Goal: Communication & Community: Answer question/provide support

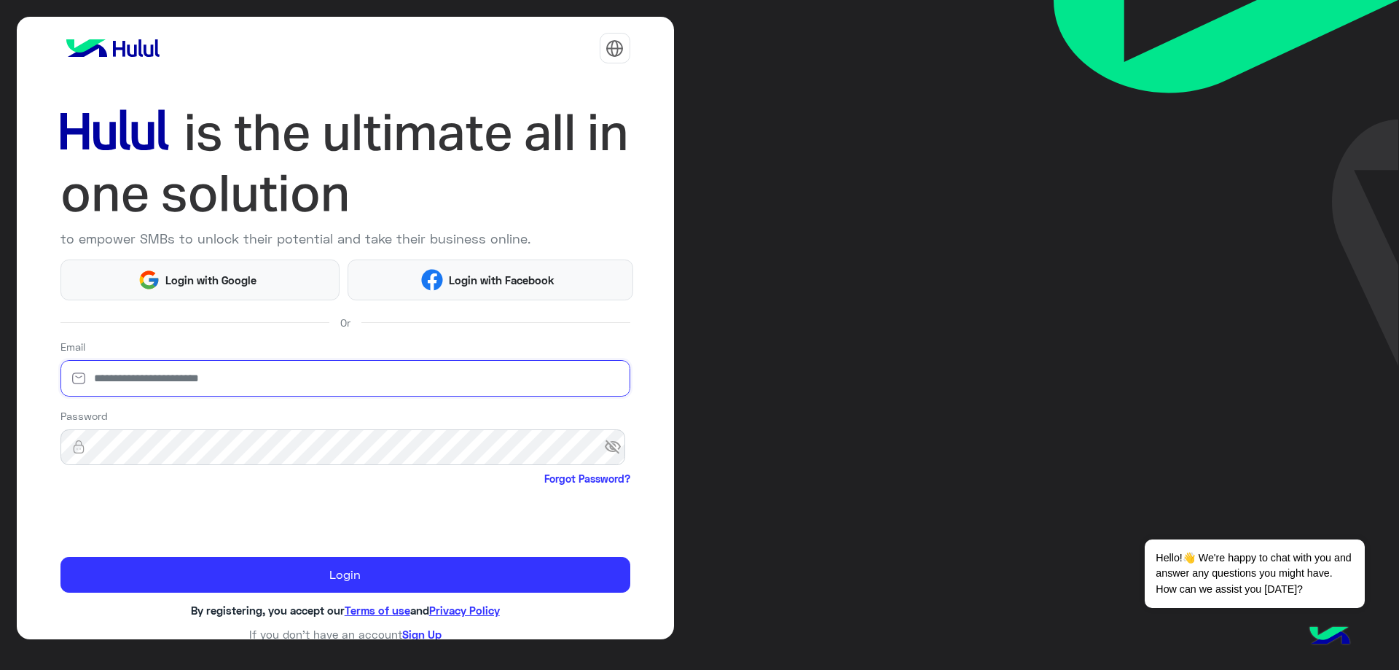
click at [211, 377] on input "email" at bounding box center [345, 378] width 570 height 36
type input "**********"
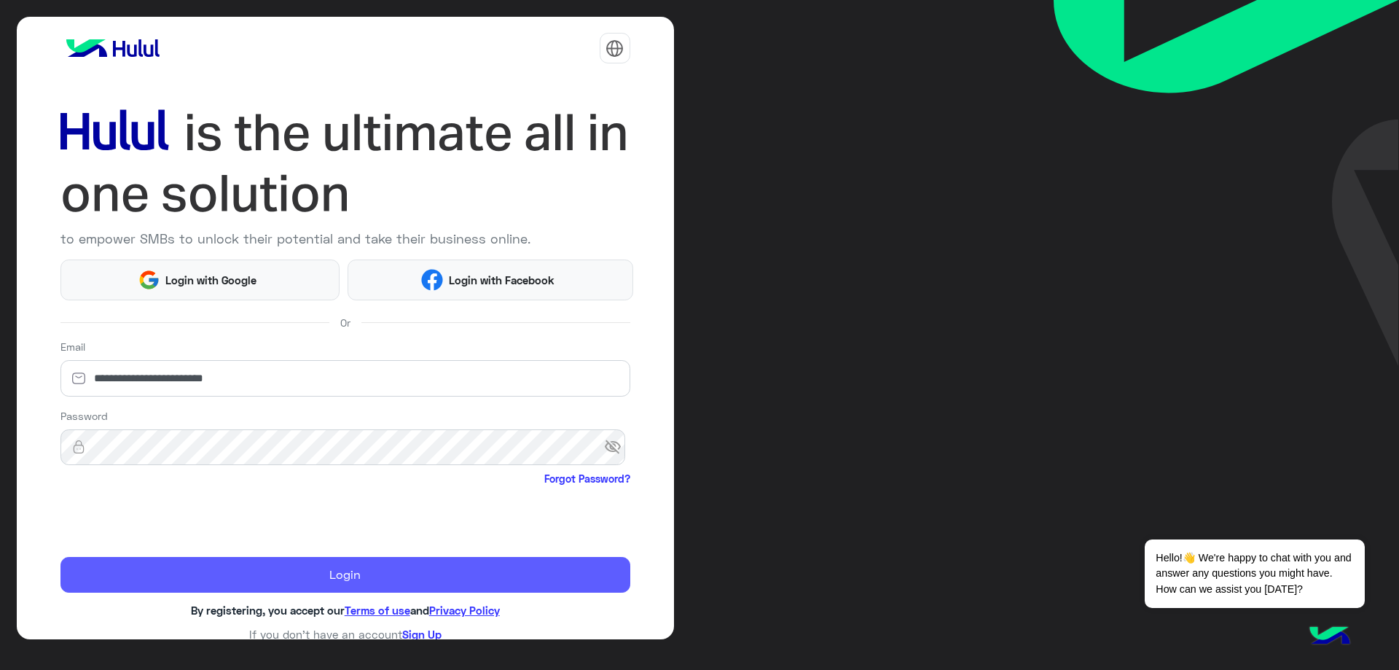
click at [227, 560] on button "Login" at bounding box center [345, 575] width 570 height 36
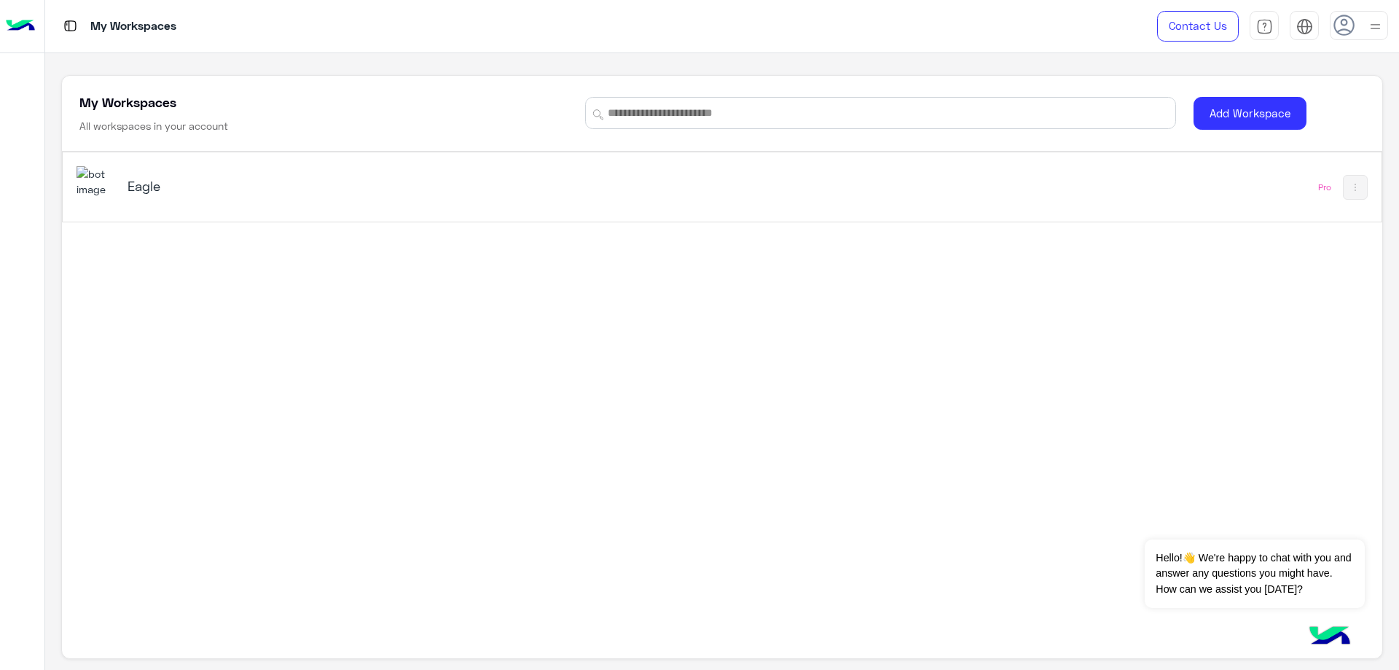
click at [548, 182] on h5 "Eagle" at bounding box center [359, 185] width 465 height 17
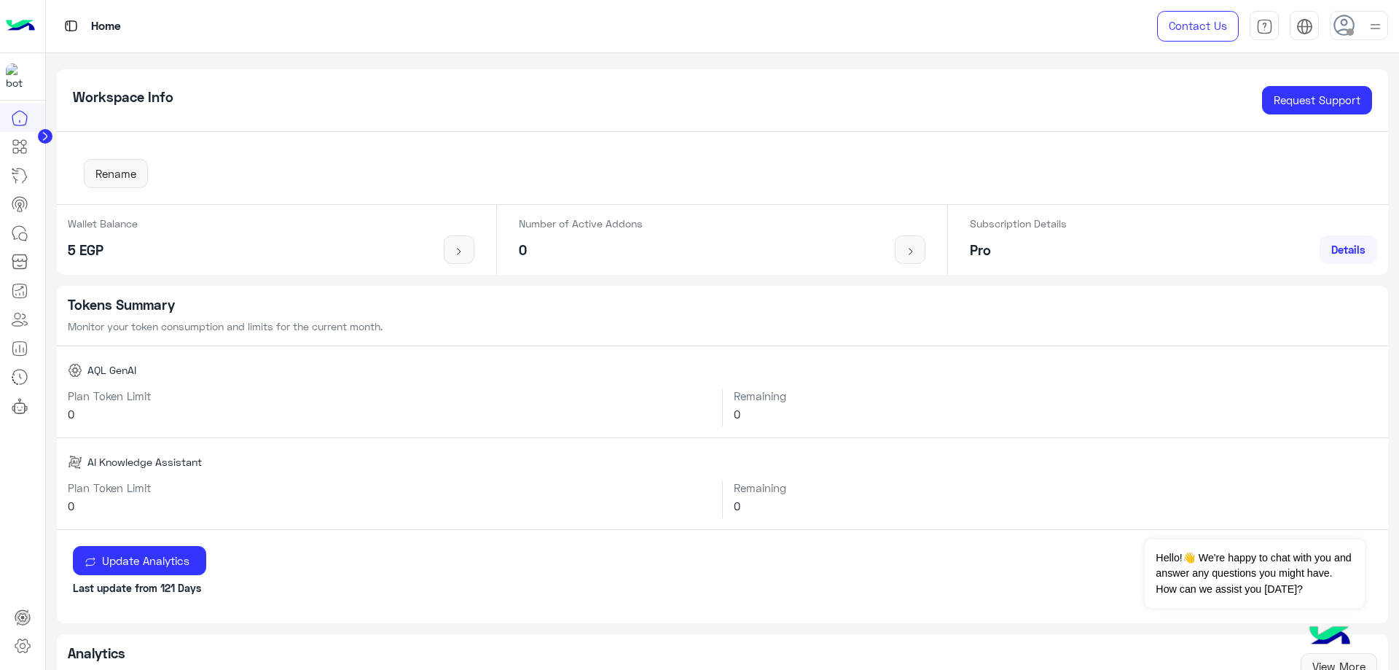
click at [1349, 25] on icon at bounding box center [1344, 26] width 22 height 22
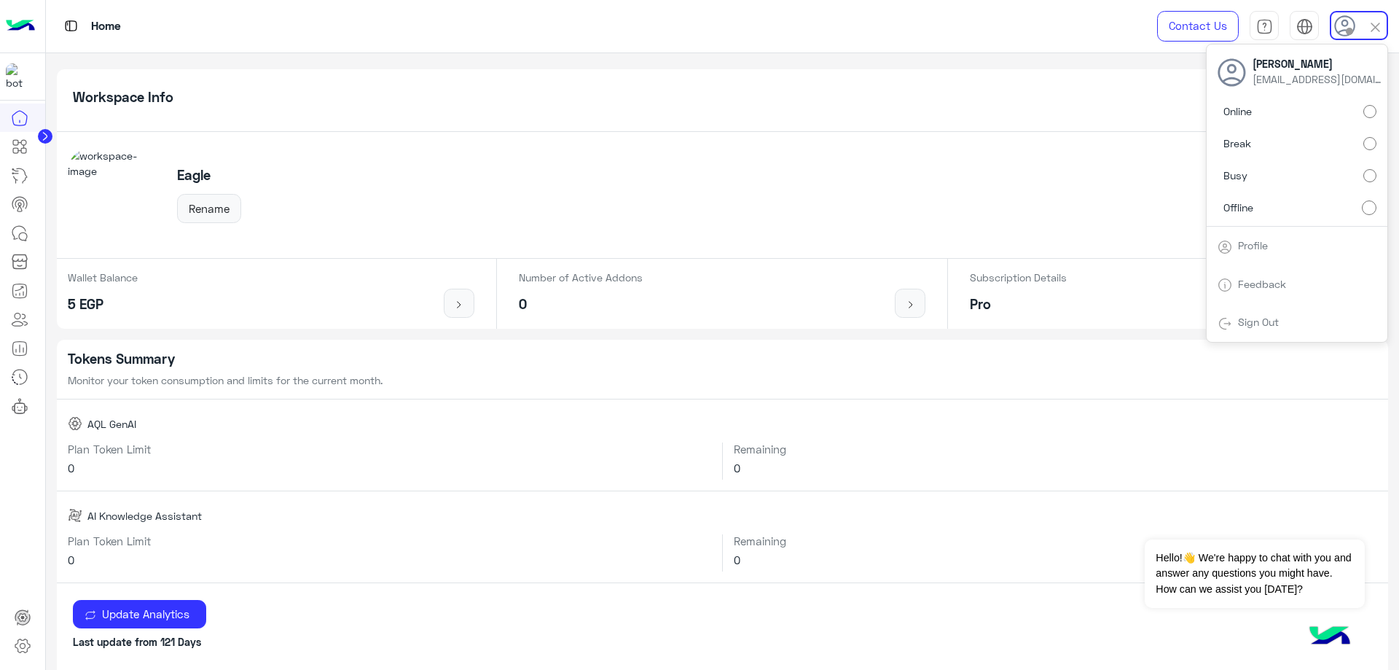
click at [1242, 115] on span "Online" at bounding box center [1237, 110] width 28 height 15
click at [25, 229] on icon at bounding box center [18, 232] width 13 height 13
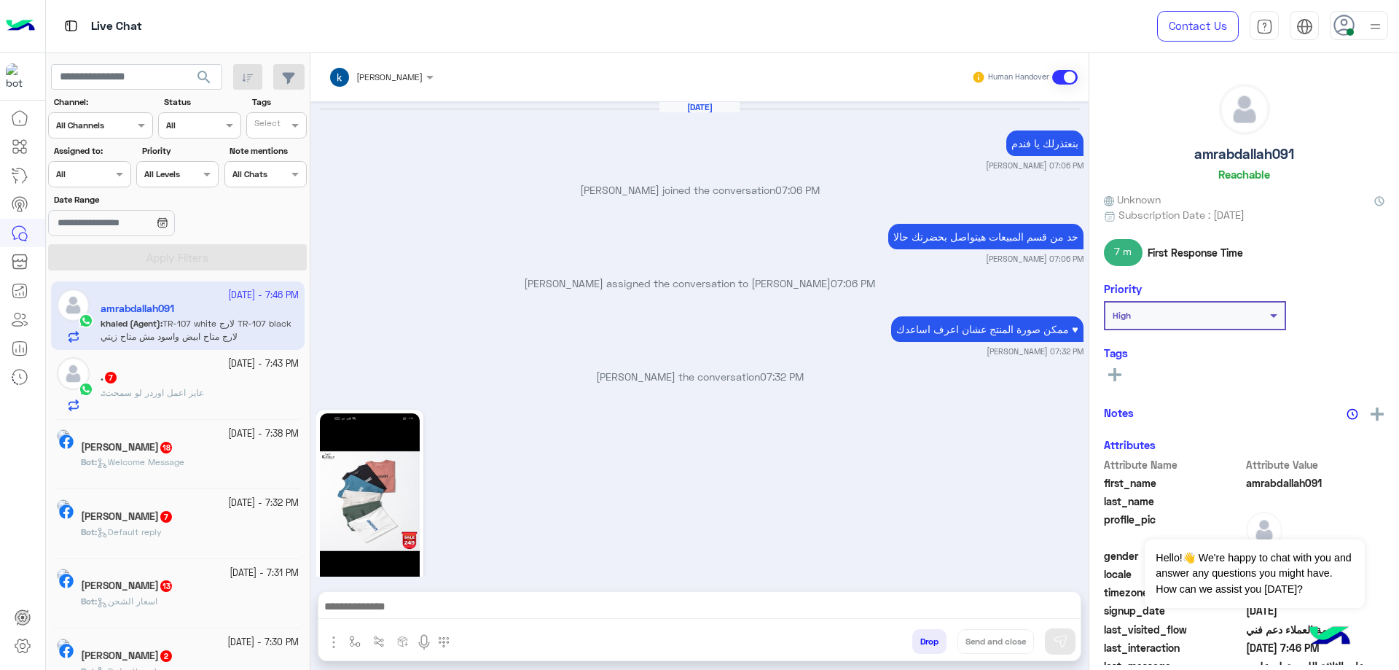
scroll to position [957, 0]
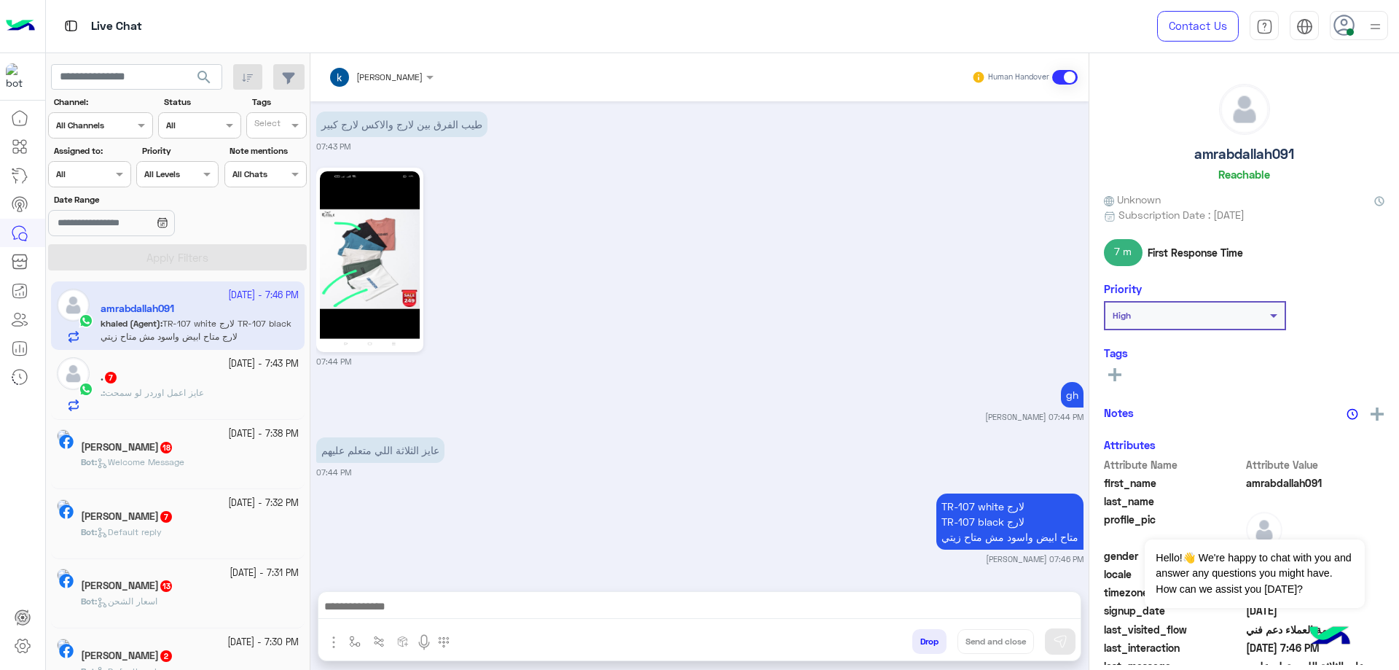
click at [109, 174] on div at bounding box center [89, 172] width 81 height 14
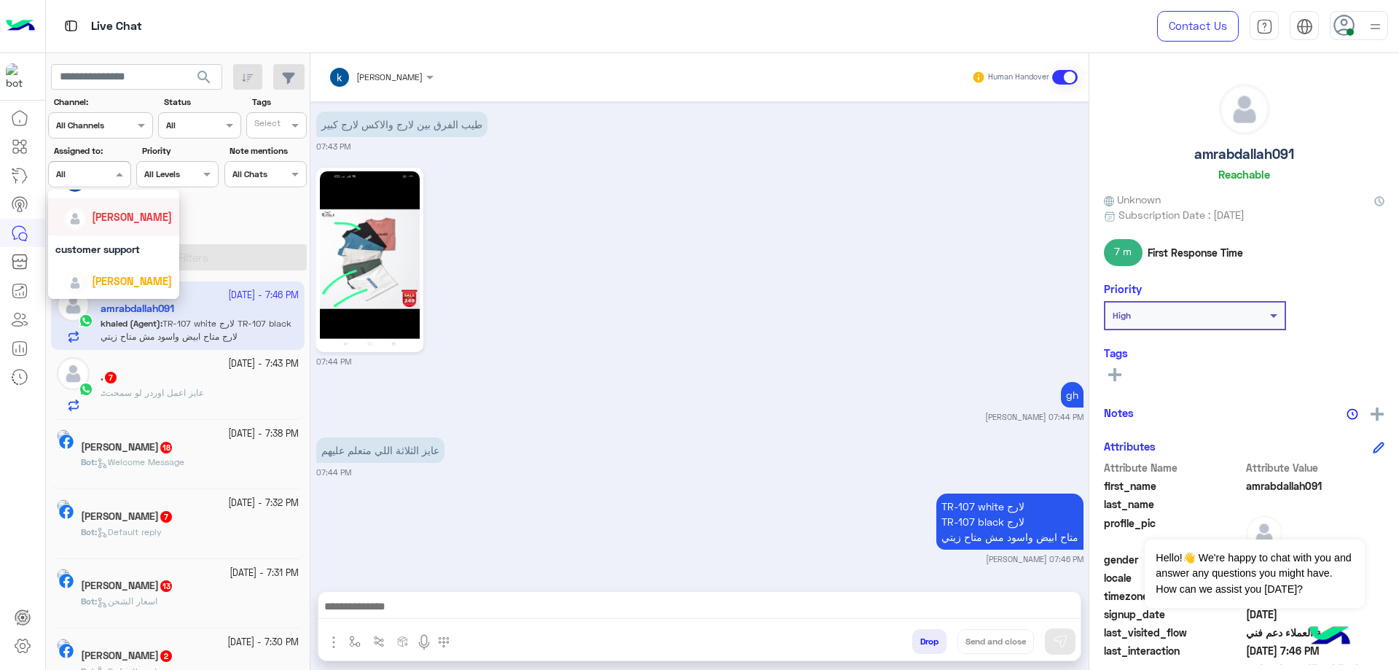
scroll to position [146, 0]
click at [130, 246] on div "[PERSON_NAME]" at bounding box center [118, 254] width 108 height 25
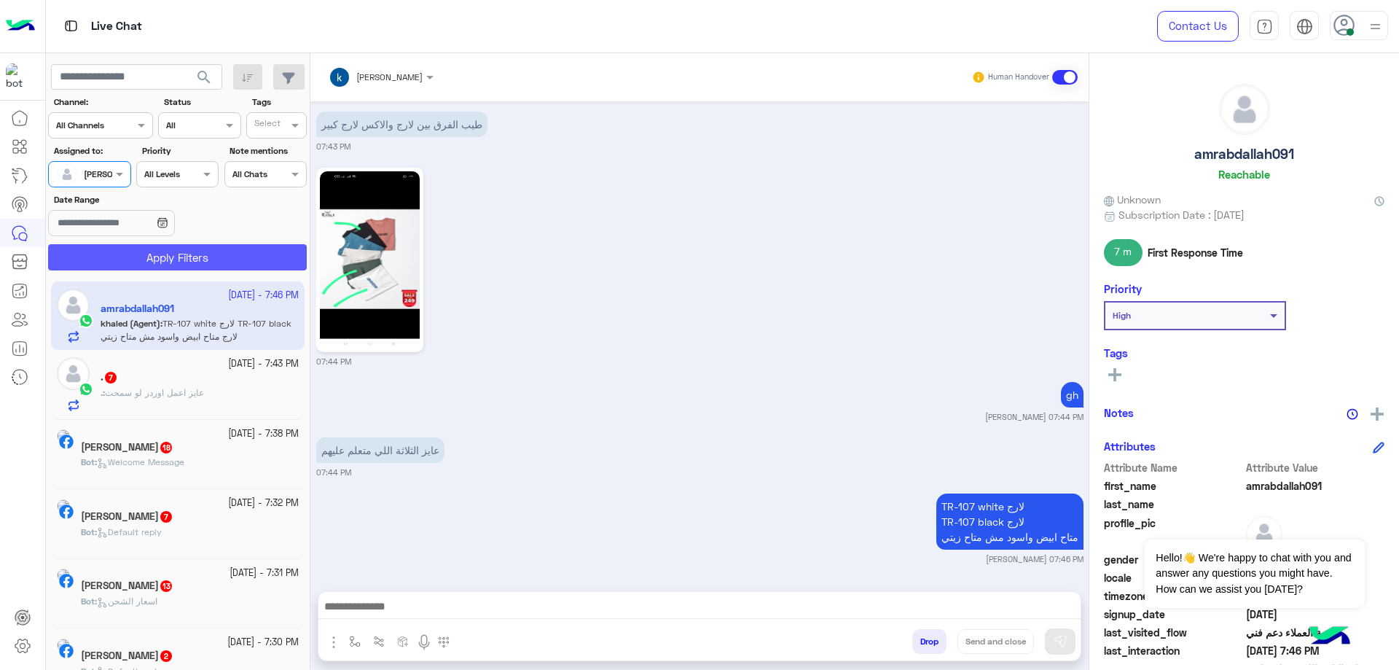
click at [140, 244] on button "Apply Filters" at bounding box center [177, 257] width 259 height 26
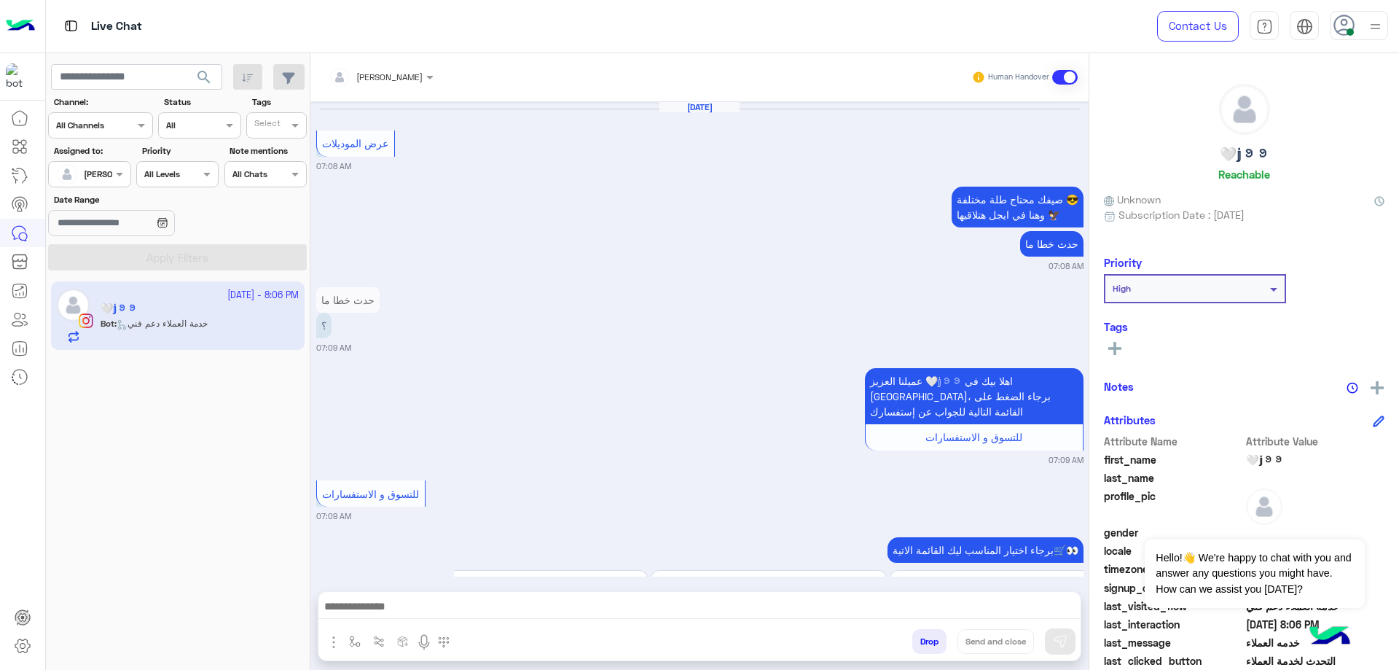
scroll to position [1550, 0]
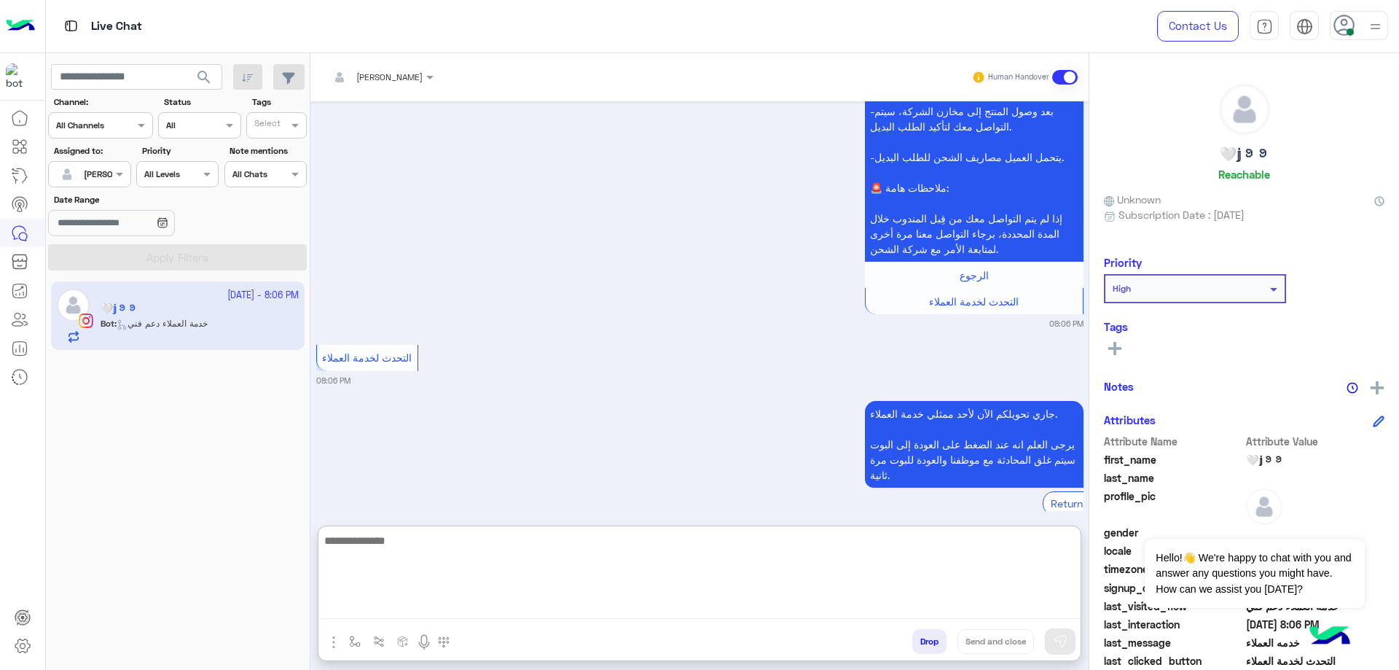
click at [474, 619] on textarea at bounding box center [699, 574] width 762 height 87
type textarea "*"
type textarea "**********"
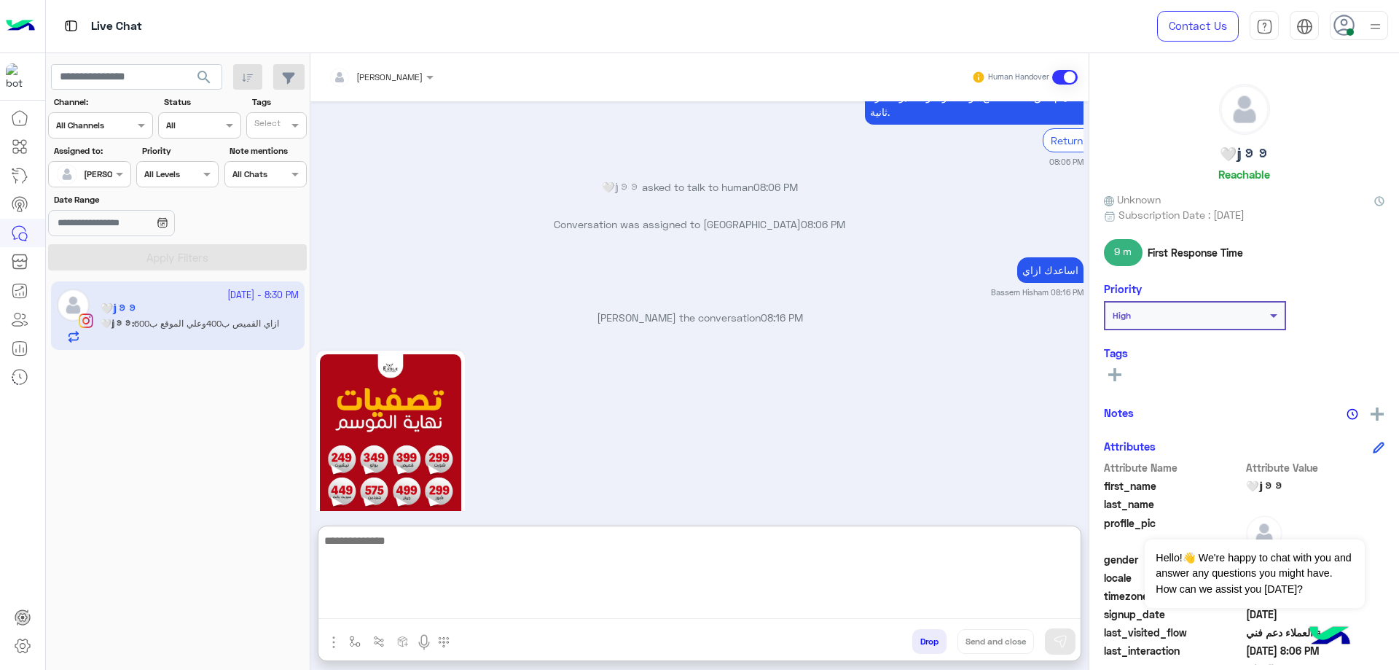
scroll to position [1978, 0]
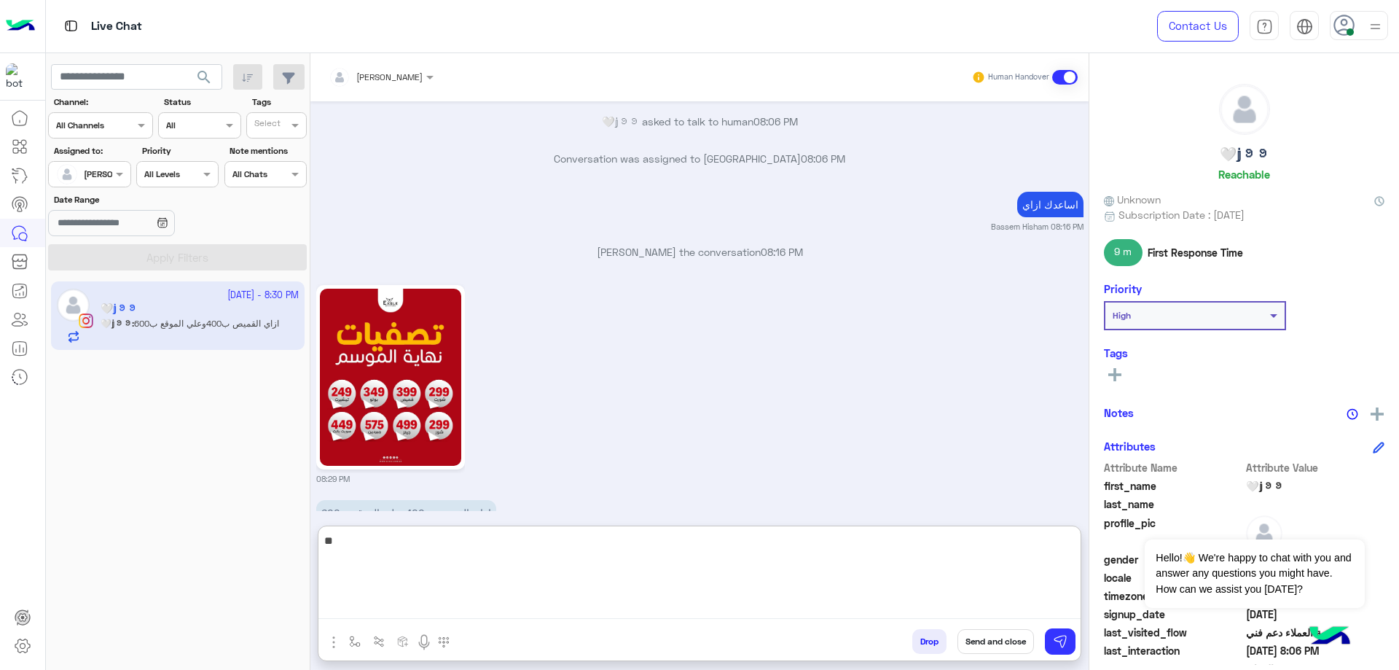
type textarea "*"
type textarea "**********"
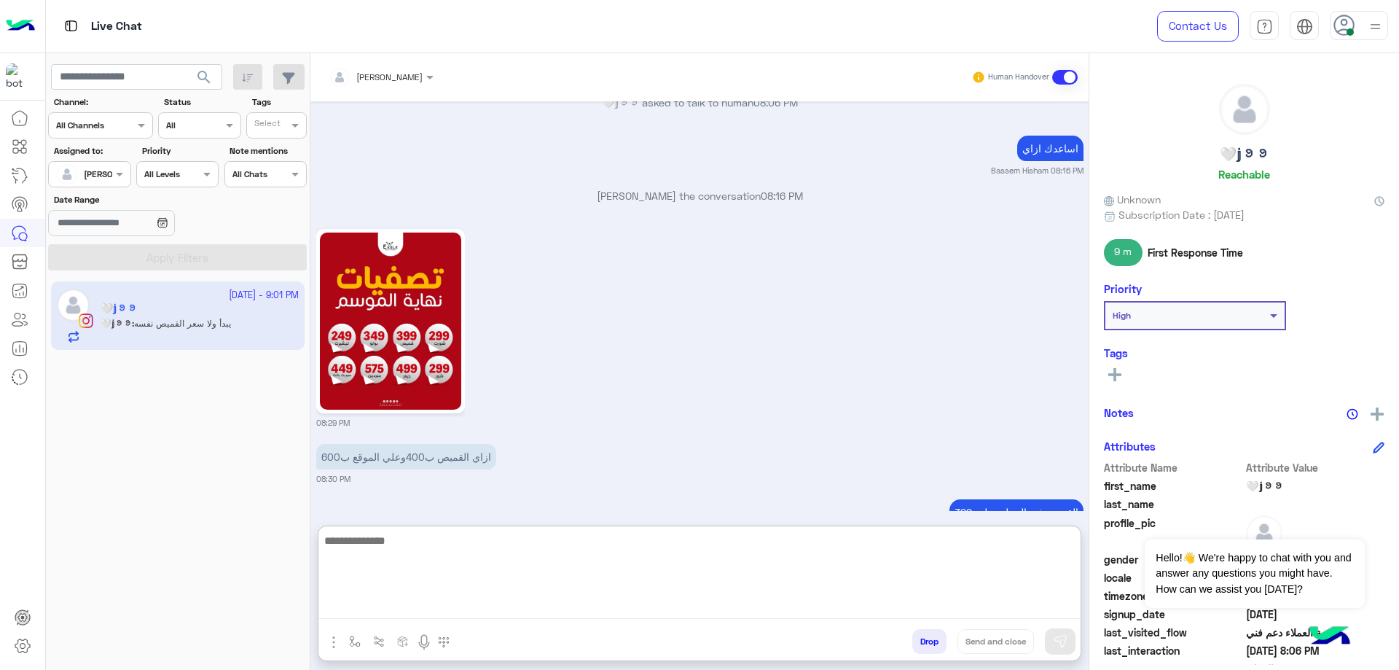
scroll to position [2049, 0]
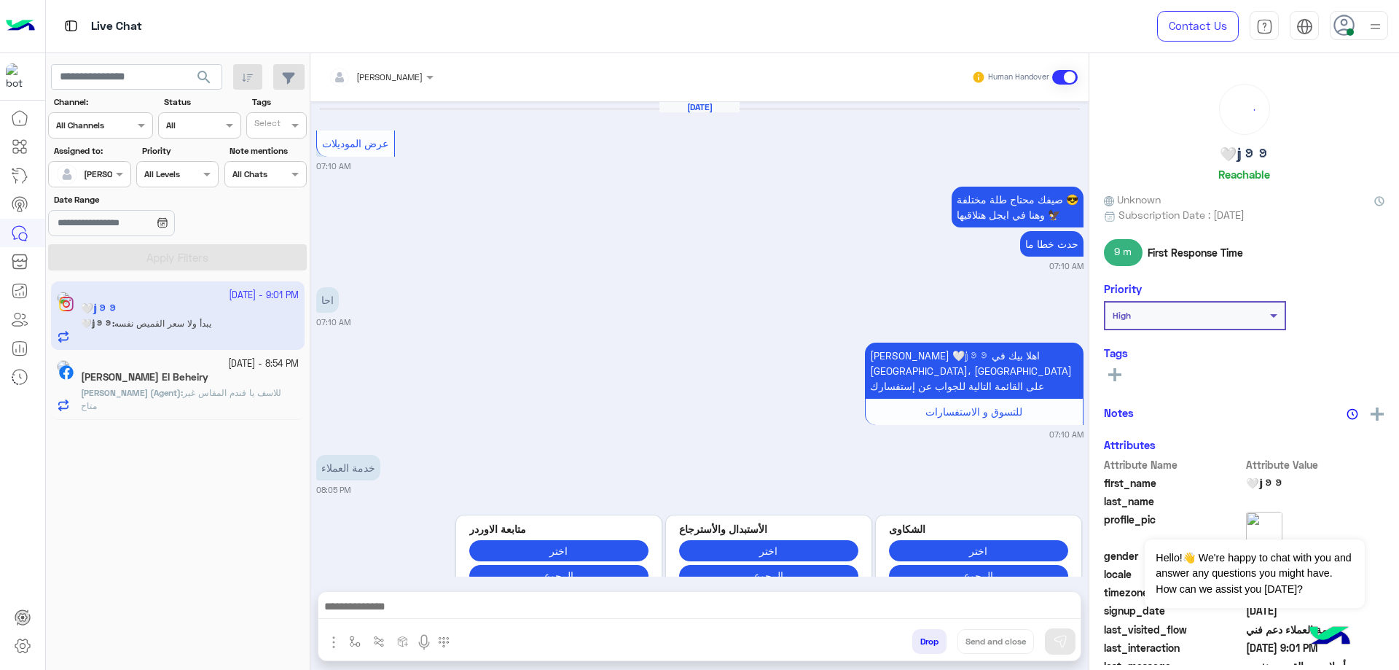
scroll to position [1510, 0]
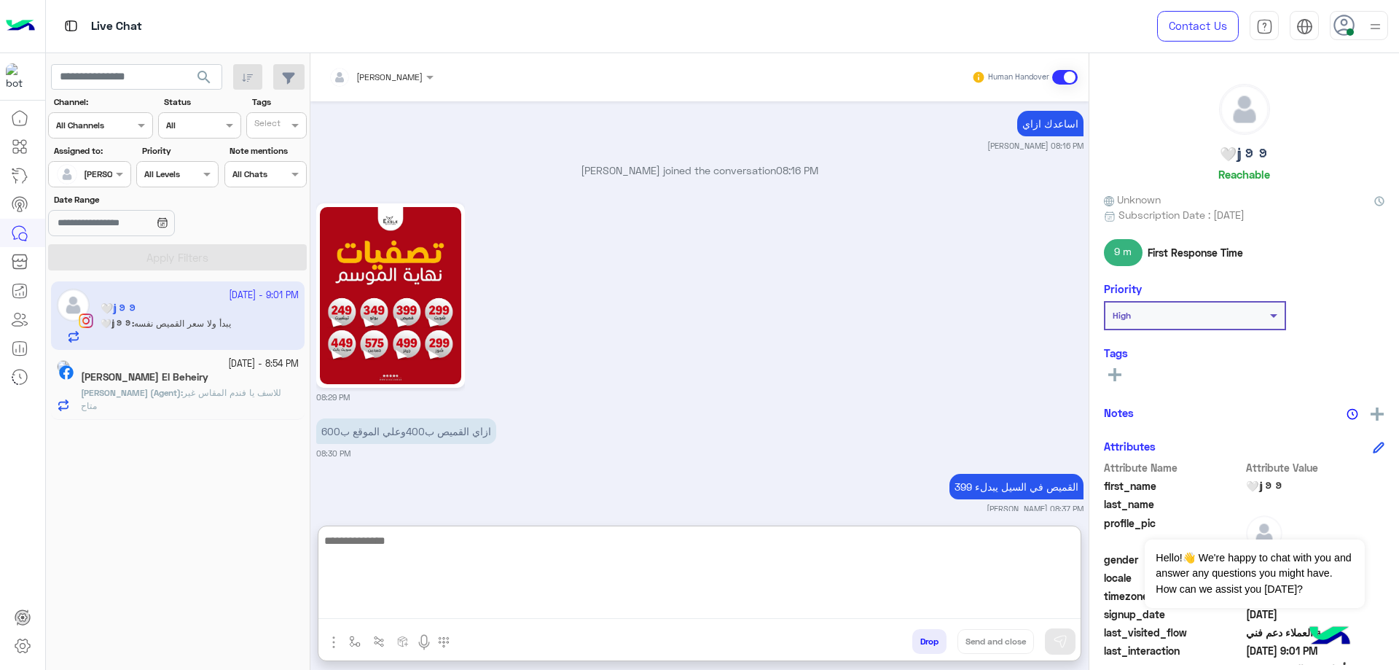
click at [347, 600] on textarea at bounding box center [699, 574] width 762 height 87
type textarea "**********"
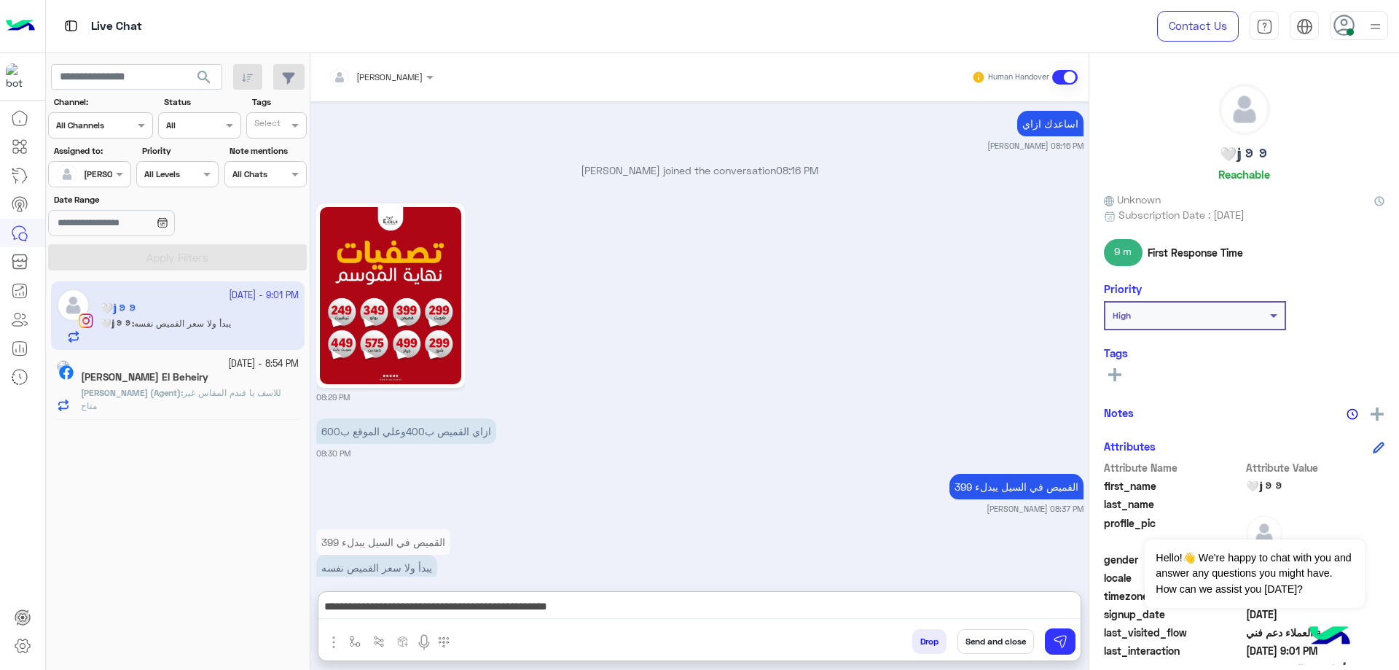
click at [1235, 152] on h5 "🤍𝕛ꪮꪮ" at bounding box center [1245, 154] width 50 height 17
copy h5 "🤍𝕛ꪮꪮ"
click at [984, 644] on button "Send and close" at bounding box center [995, 641] width 76 height 25
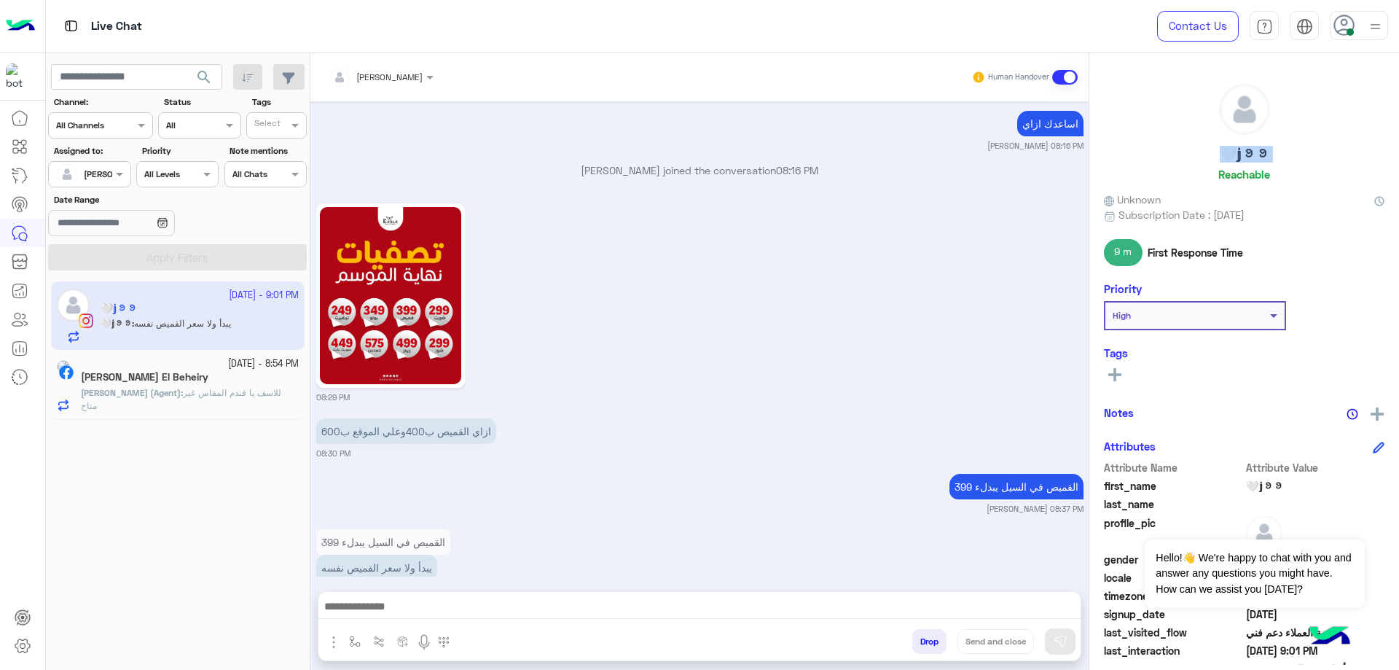
scroll to position [1582, 0]
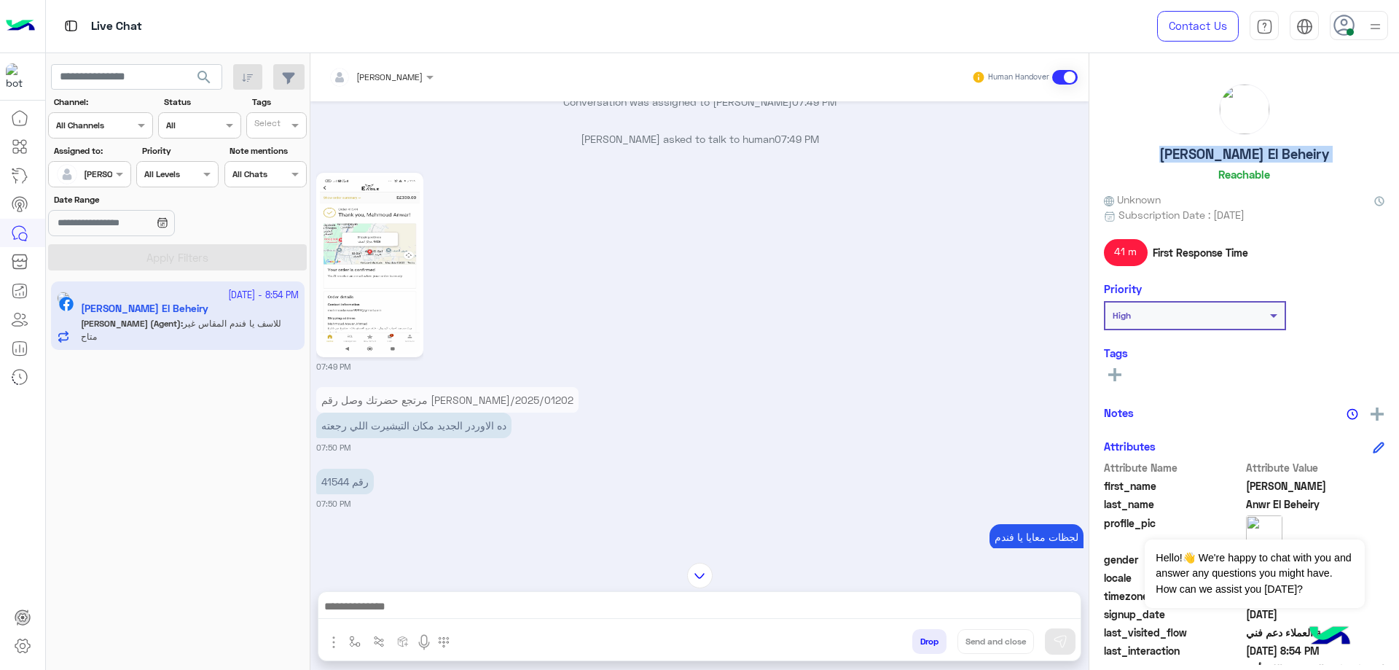
scroll to position [1123, 0]
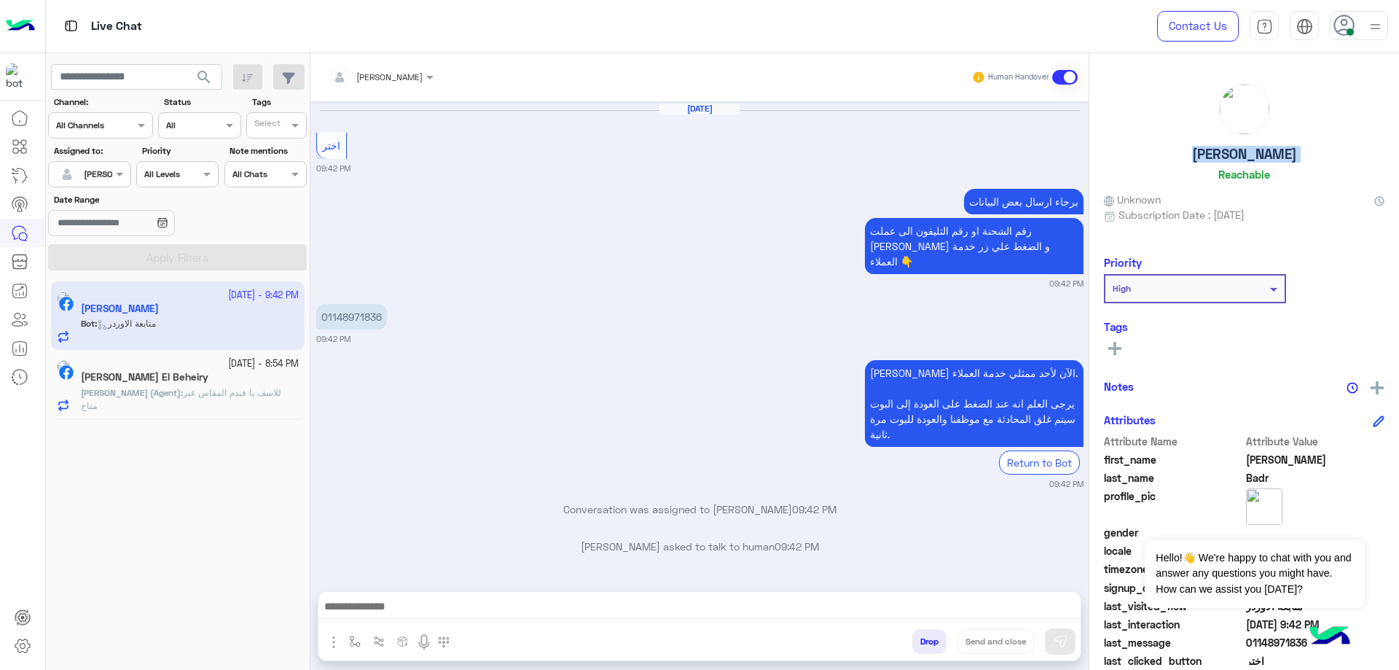
scroll to position [804, 0]
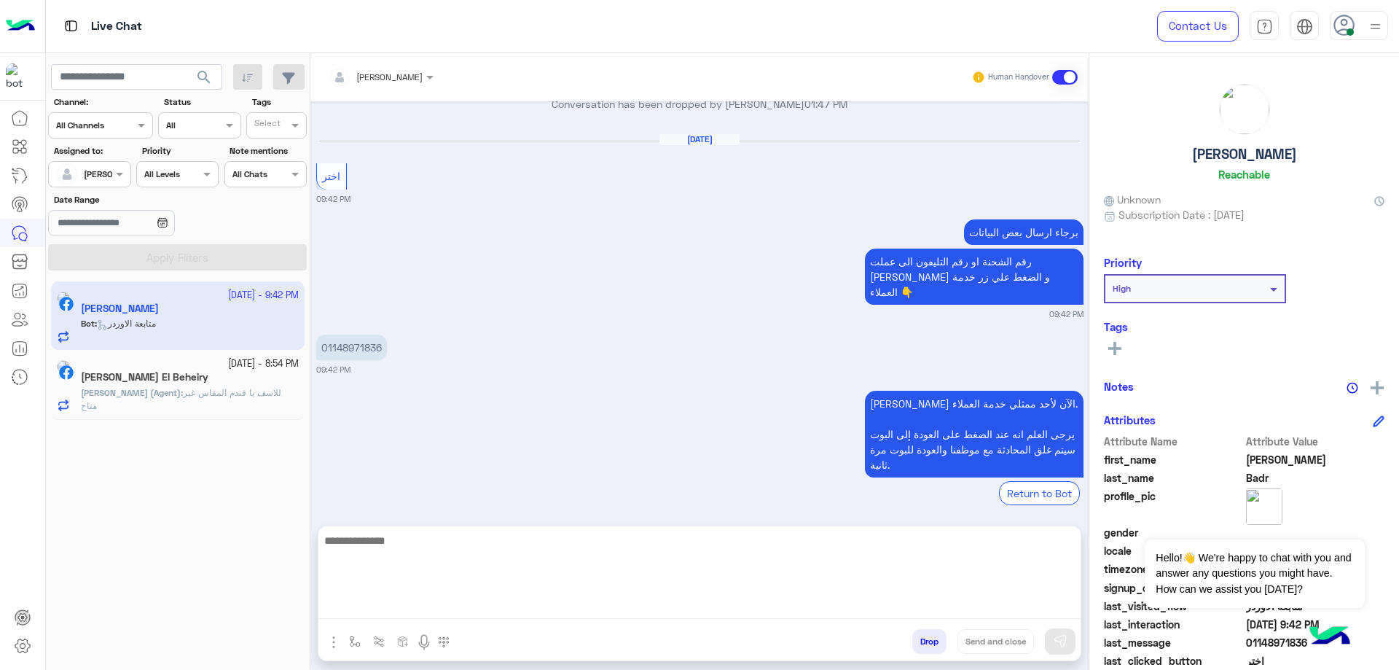
click at [483, 597] on textarea at bounding box center [699, 574] width 762 height 87
type textarea "*"
type textarea "**********"
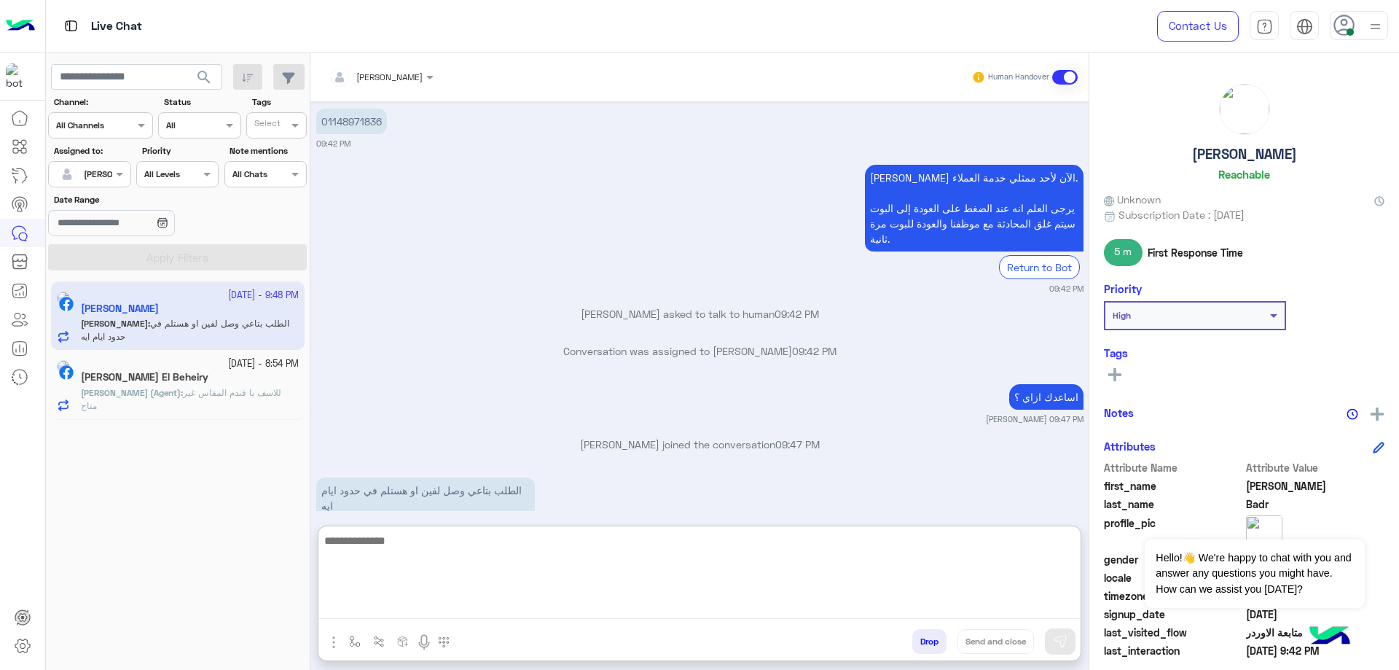
scroll to position [1032, 0]
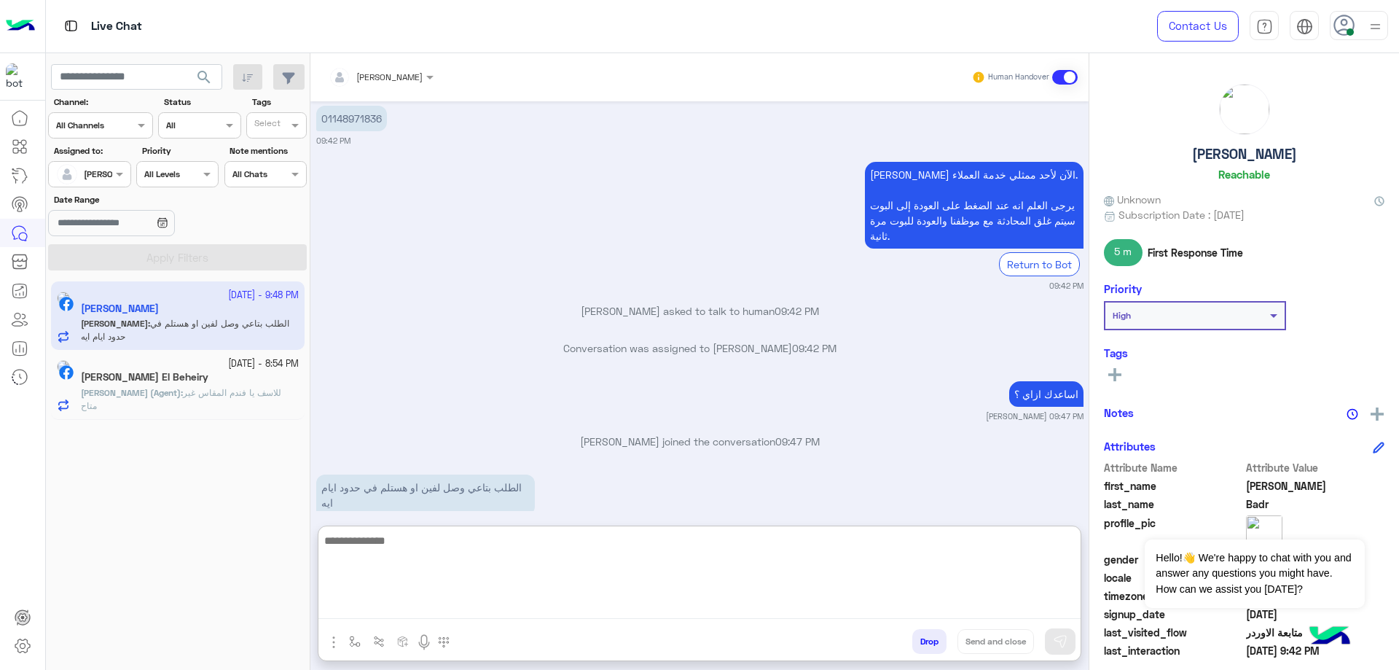
click at [533, 565] on textarea at bounding box center [699, 574] width 762 height 87
type textarea "**********"
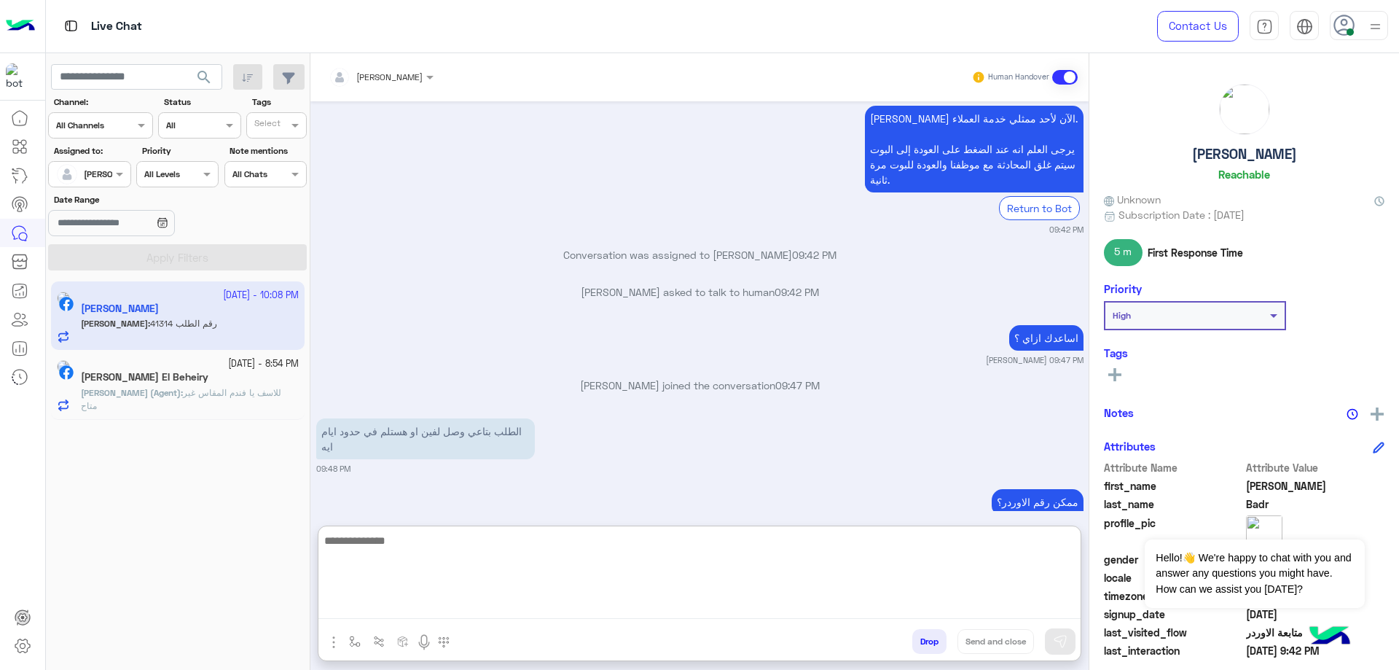
scroll to position [1145, 0]
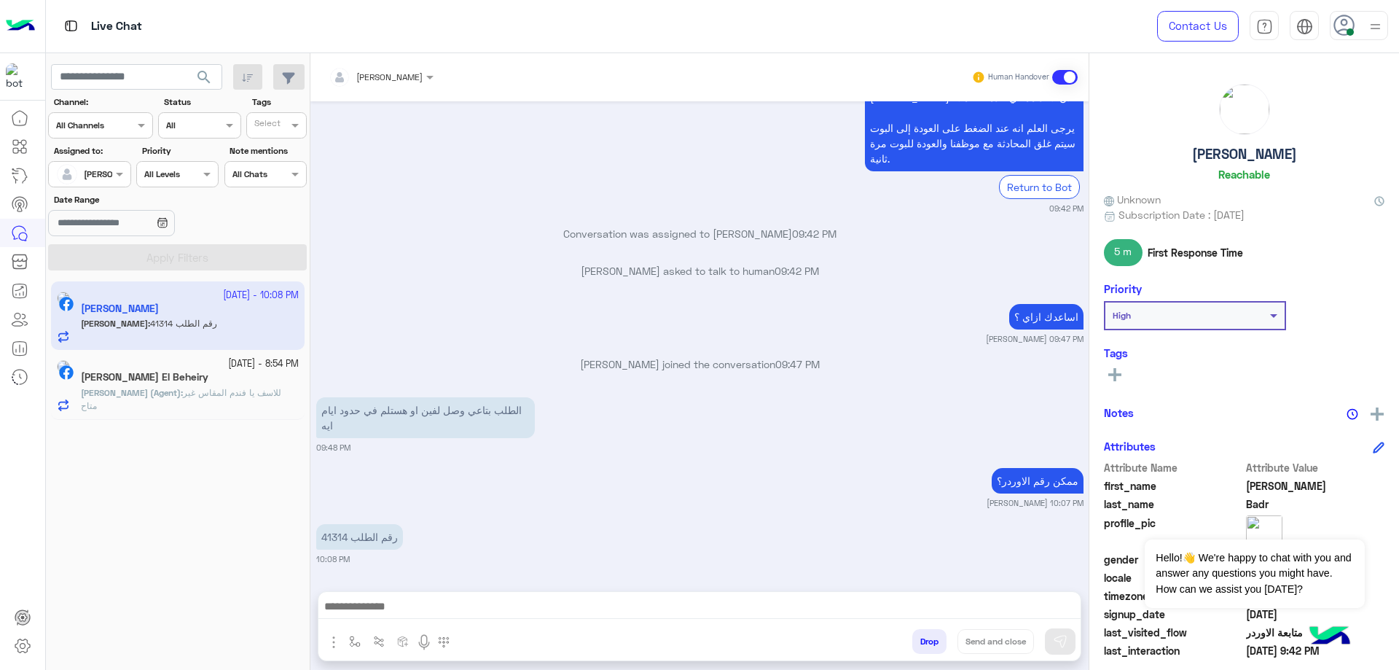
click at [334, 524] on p "رقم الطلب 41314" at bounding box center [359, 536] width 87 height 25
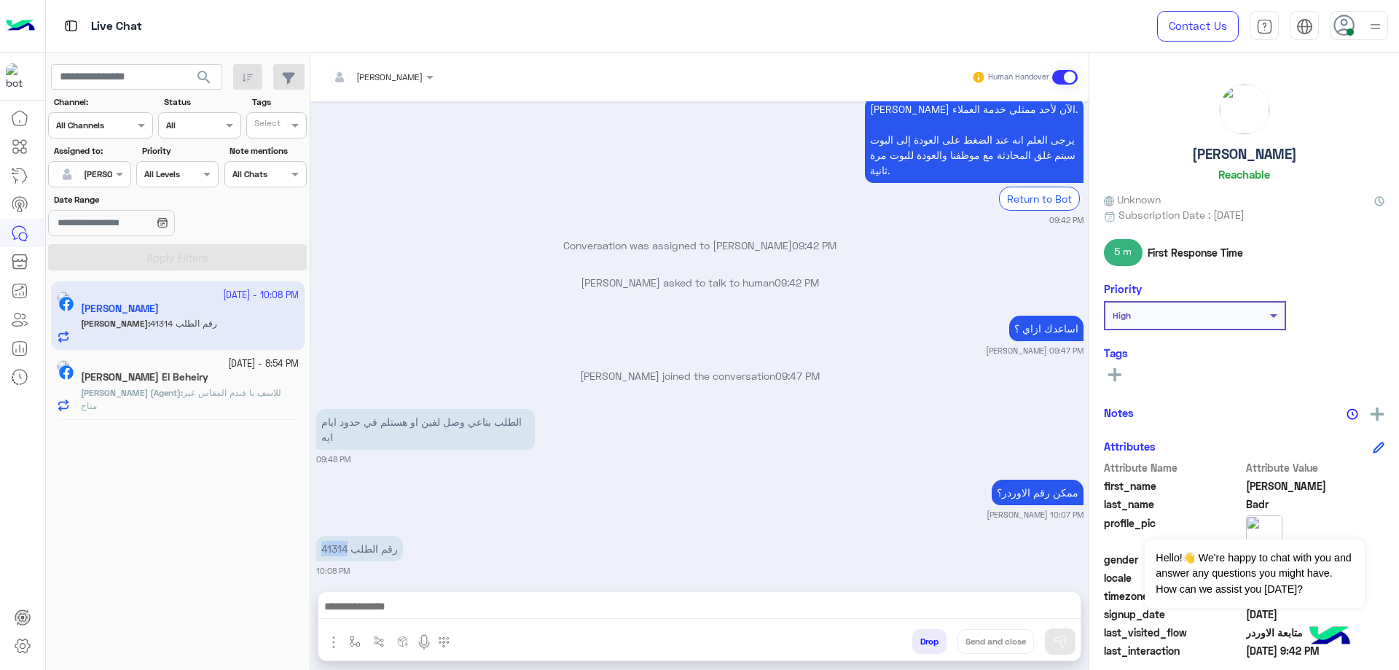
click at [334, 476] on div "[DATE] رقم الطلب 41314 01:43 PM [PERSON_NAME] الآن لأحد ممثلي خدمة العملاء. يرج…" at bounding box center [699, 338] width 778 height 475
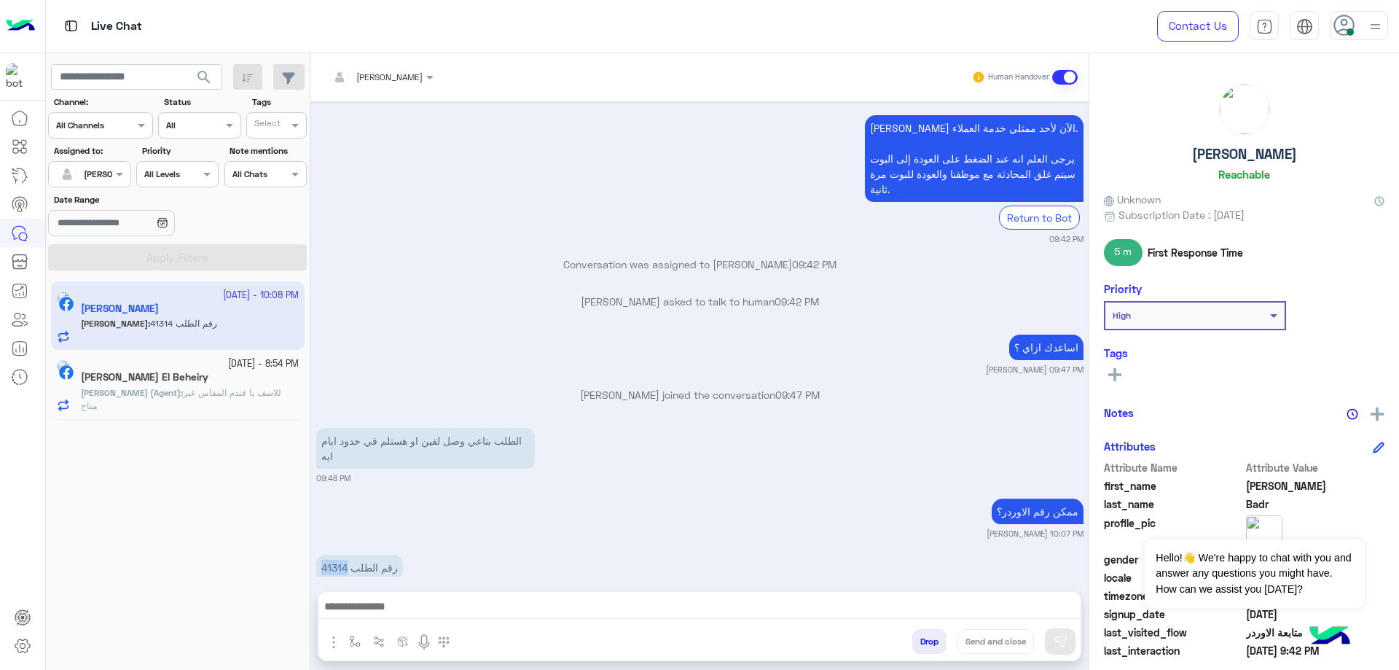
copy p "41314"
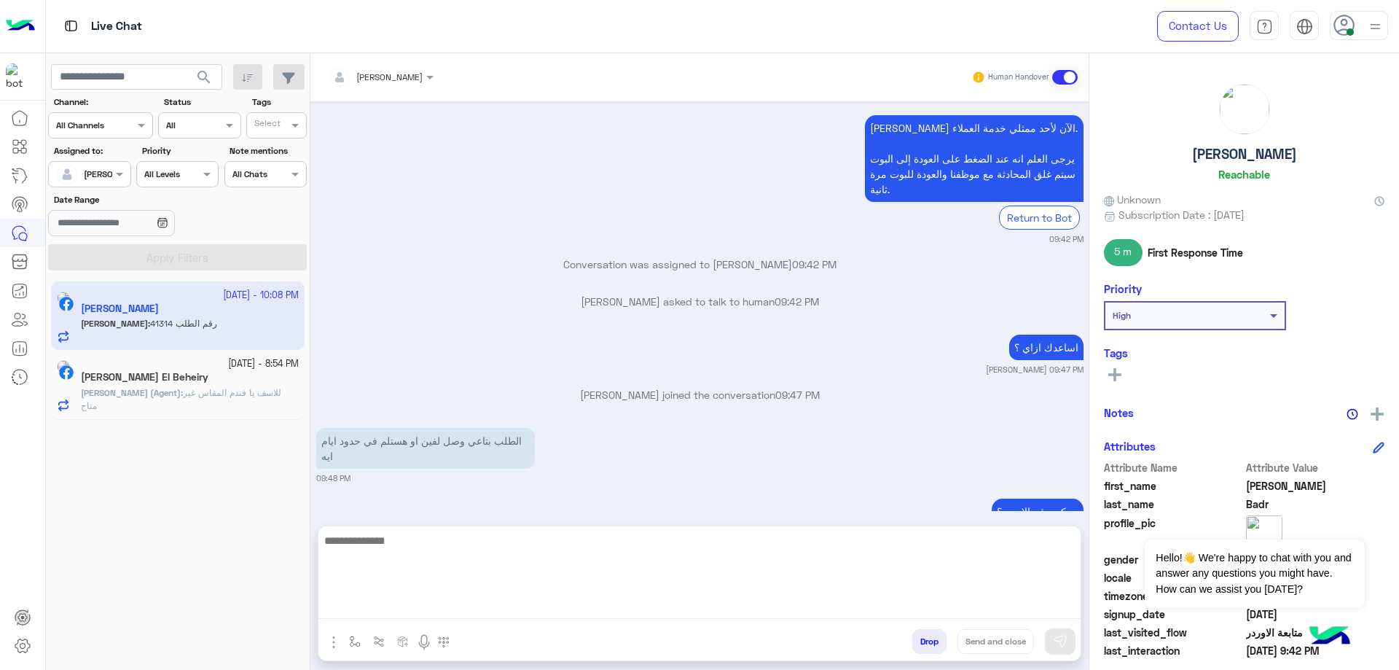
click at [446, 609] on textarea at bounding box center [699, 574] width 762 height 87
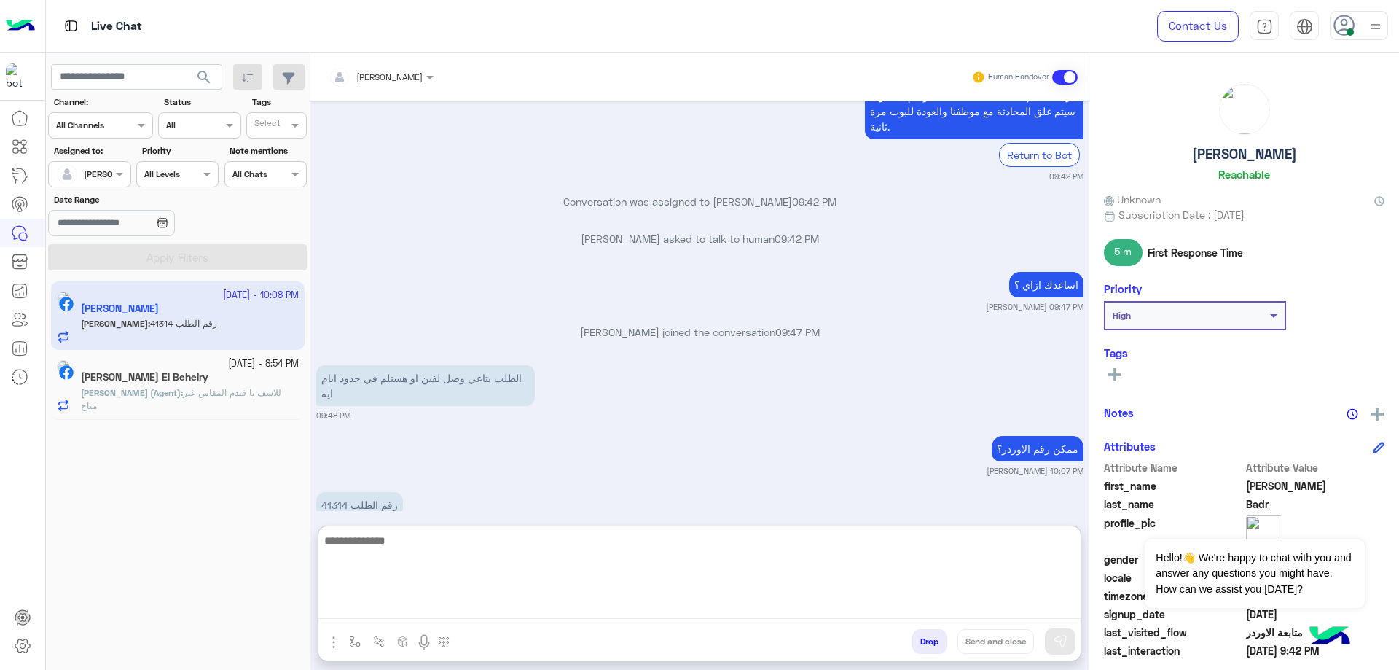
scroll to position [1145, 0]
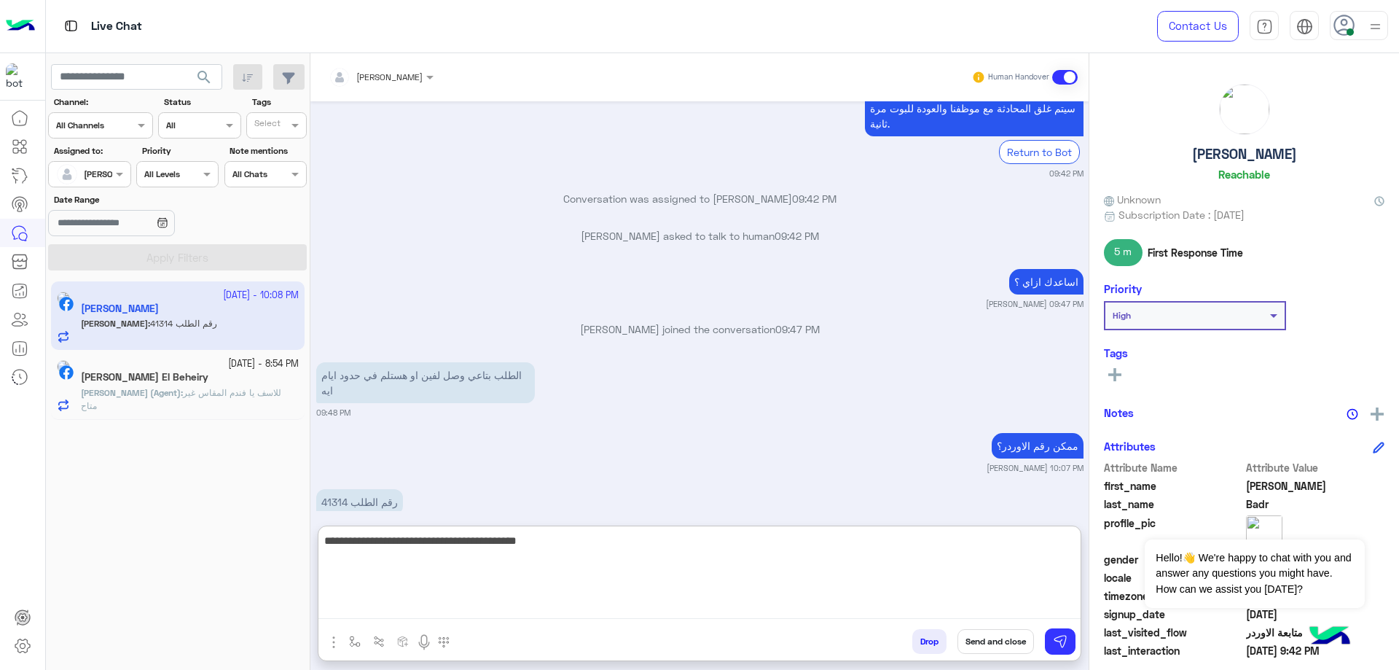
type textarea "**********"
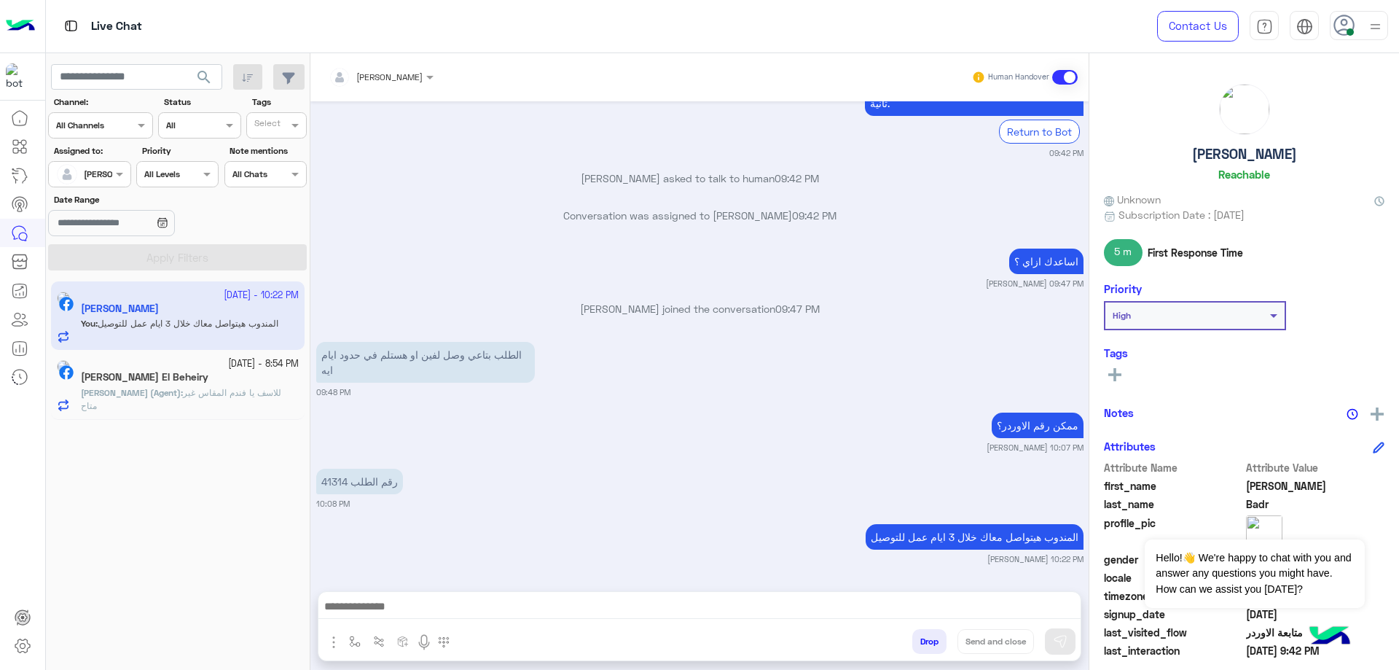
scroll to position [1150, 0]
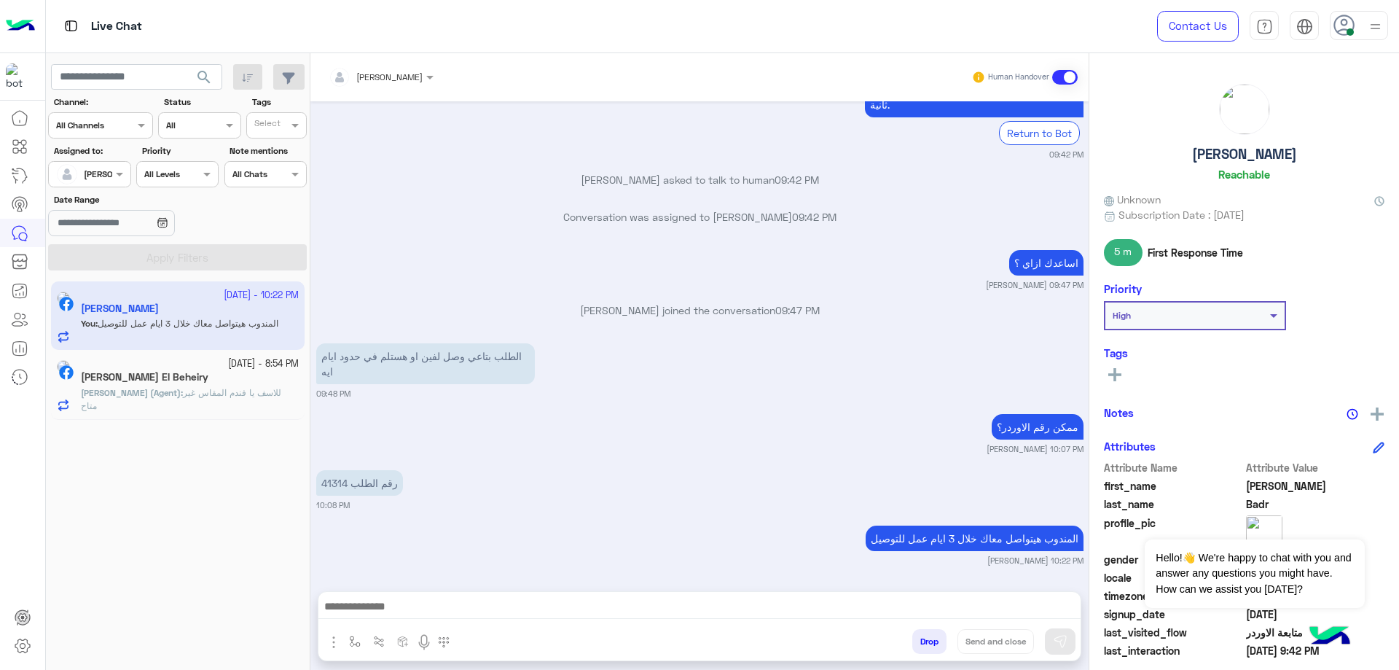
click at [1198, 154] on h5 "[PERSON_NAME]" at bounding box center [1244, 154] width 105 height 17
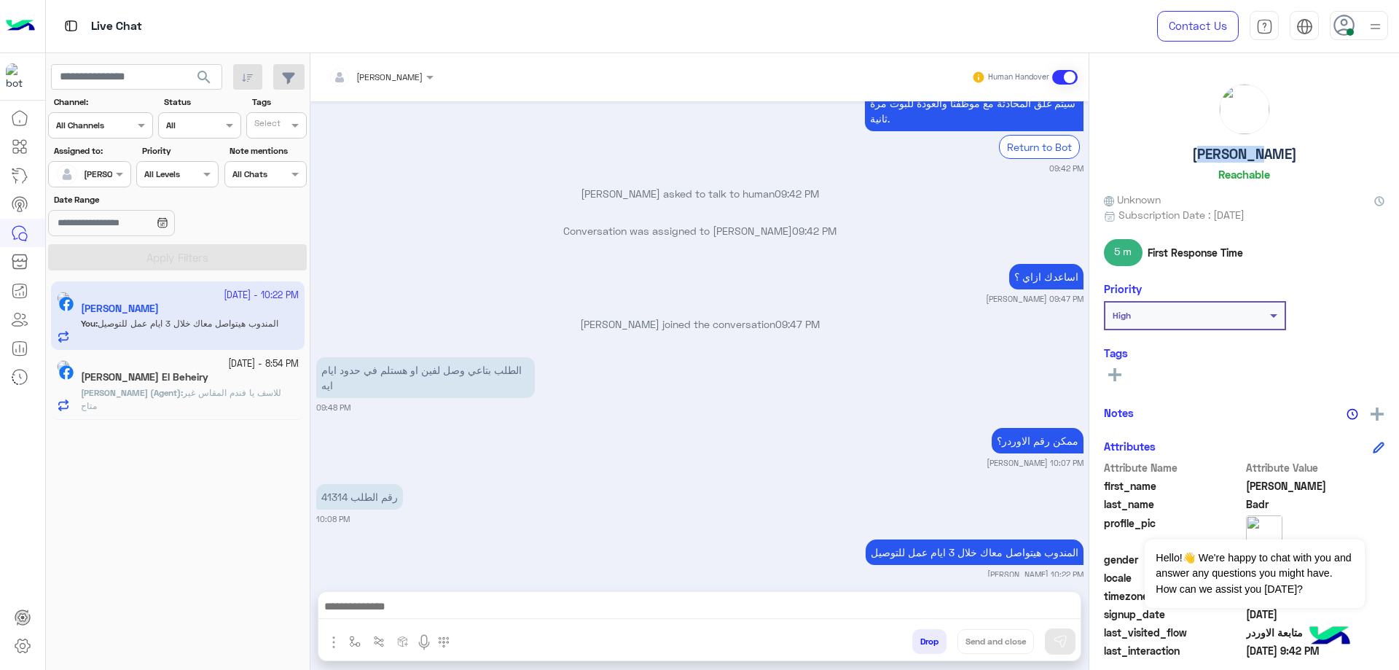
click at [1198, 154] on h5 "[PERSON_NAME]" at bounding box center [1244, 154] width 105 height 17
copy h5 "[PERSON_NAME]"
click at [906, 647] on div "Drop Send and close" at bounding box center [770, 644] width 620 height 32
click at [917, 643] on button "Drop" at bounding box center [929, 641] width 34 height 25
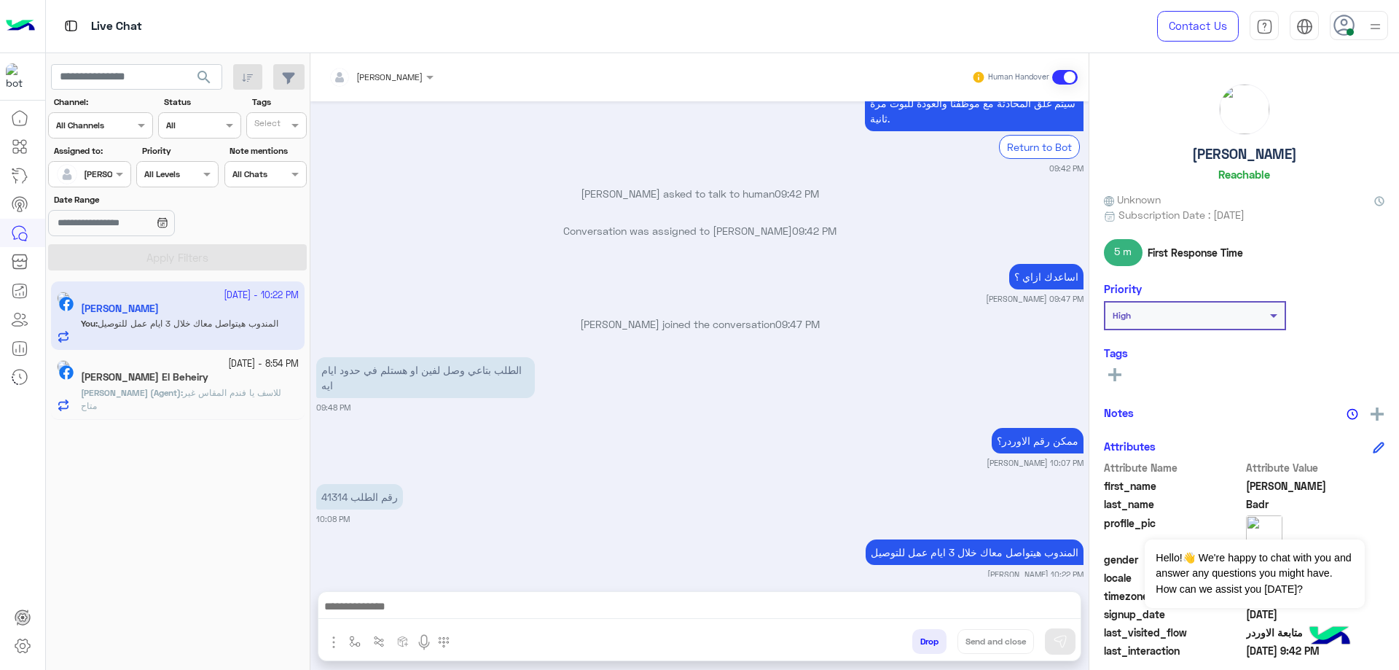
scroll to position [1187, 0]
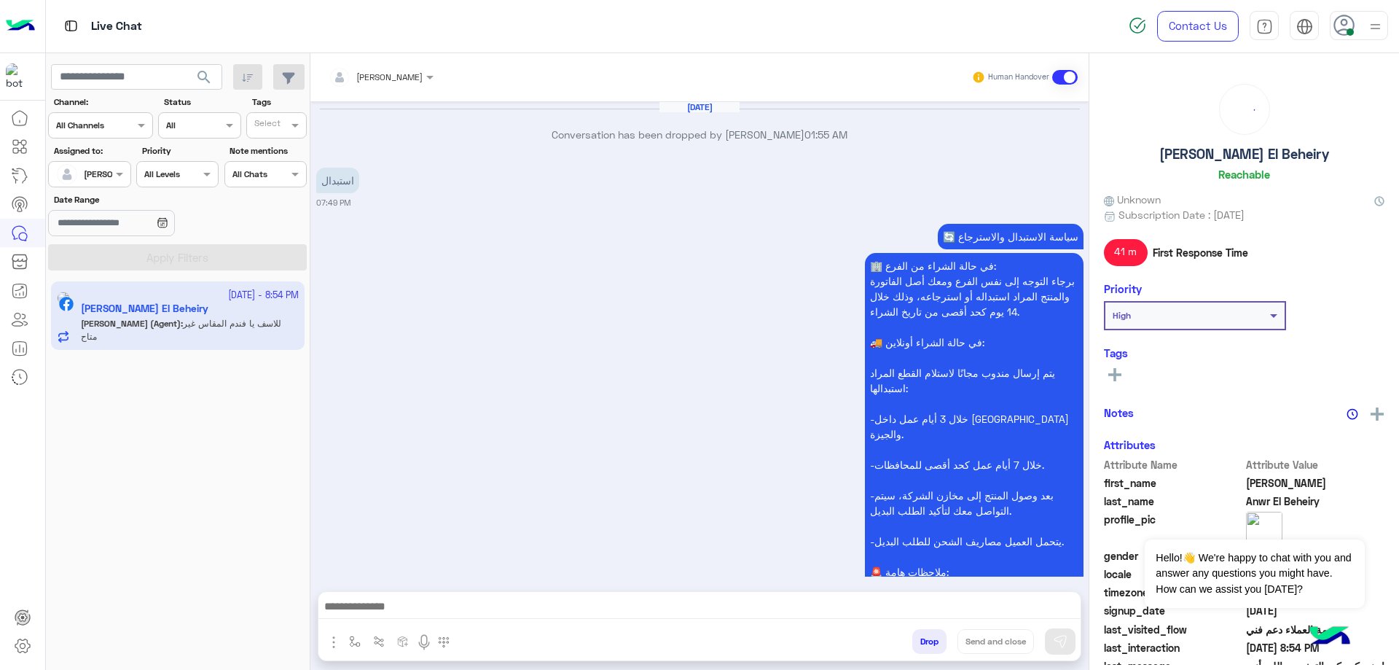
scroll to position [1341, 0]
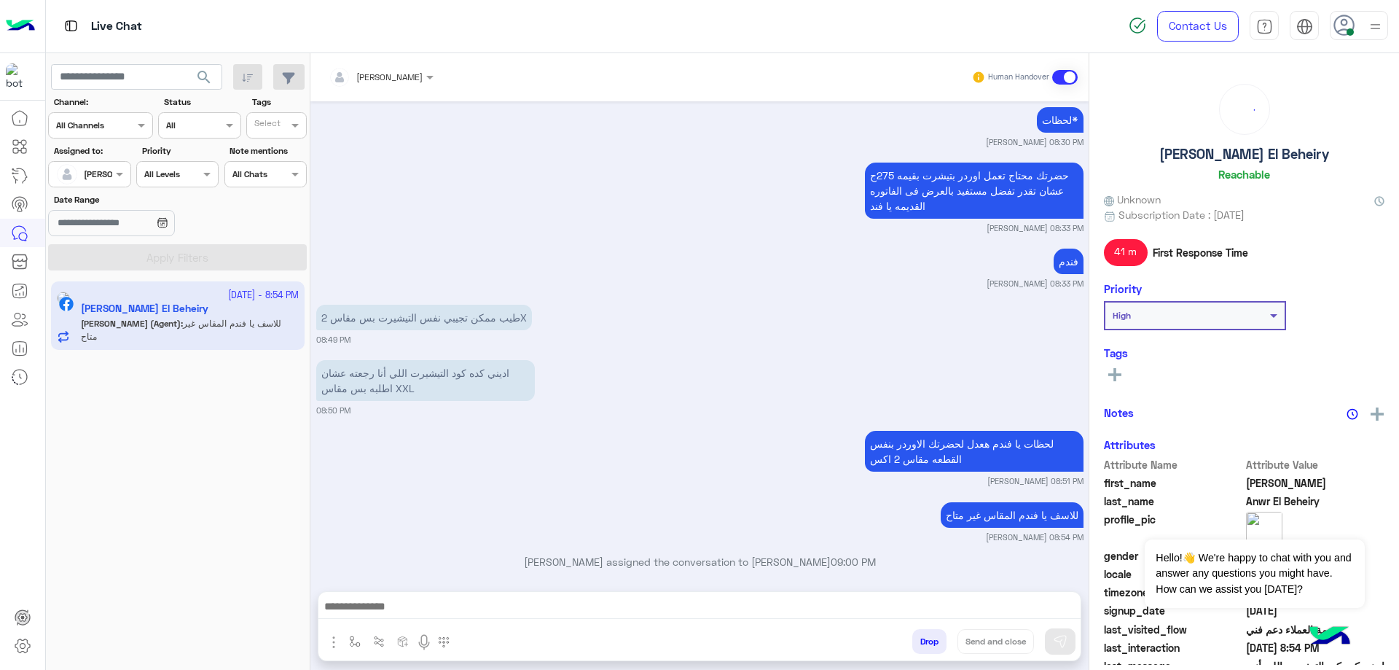
click at [928, 638] on button "Drop" at bounding box center [929, 641] width 34 height 25
